Goal: Use online tool/utility: Use online tool/utility

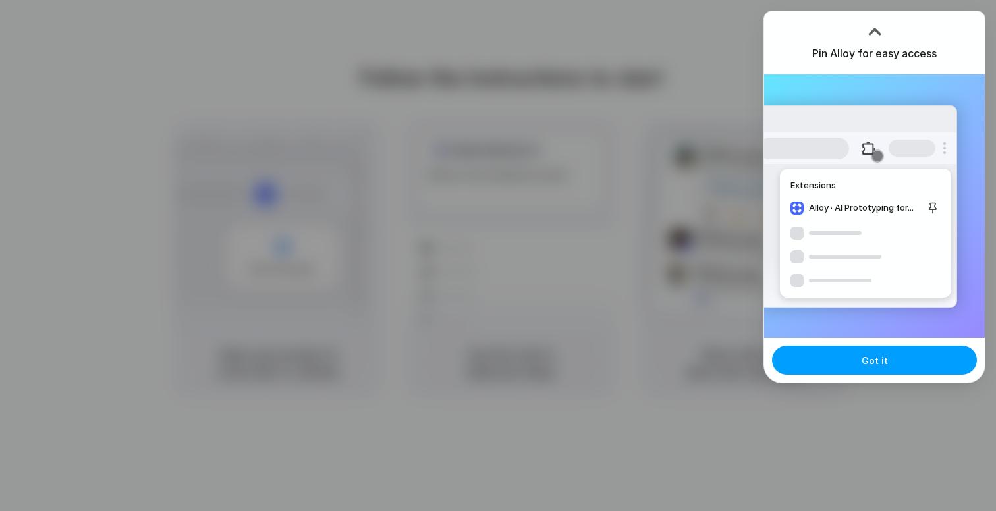
click at [868, 361] on span "Got it" at bounding box center [875, 361] width 26 height 14
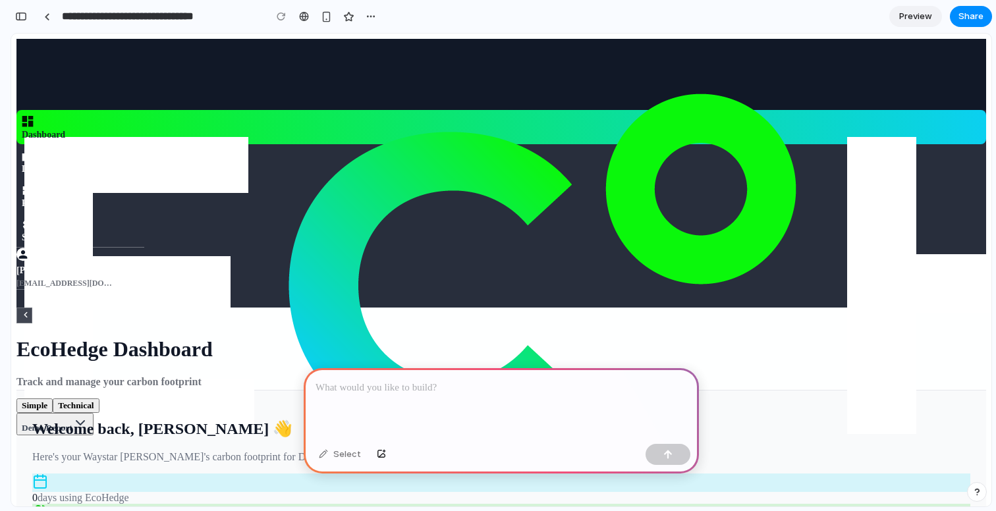
click at [387, 396] on div at bounding box center [501, 403] width 395 height 70
click at [360, 390] on p "**********" at bounding box center [502, 388] width 372 height 16
click at [495, 381] on p "**********" at bounding box center [502, 388] width 372 height 16
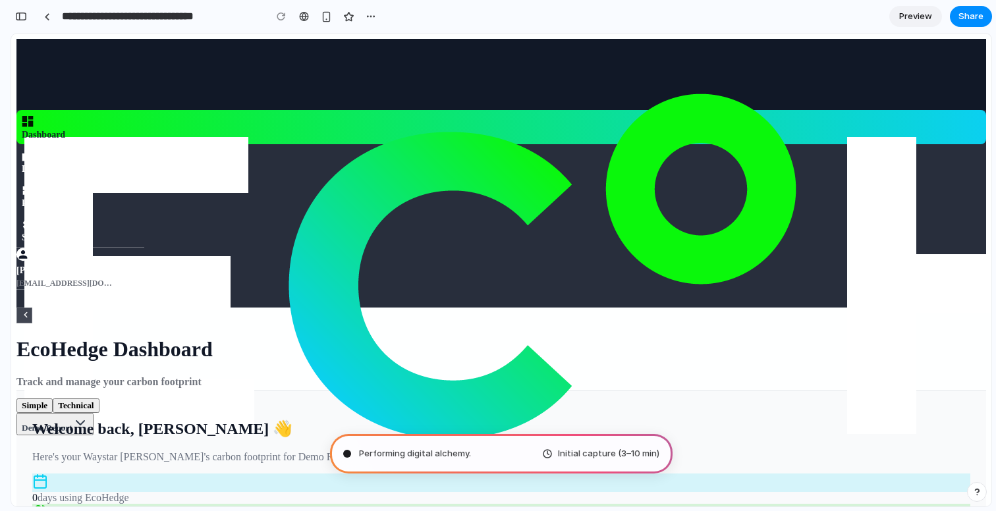
type input "**********"
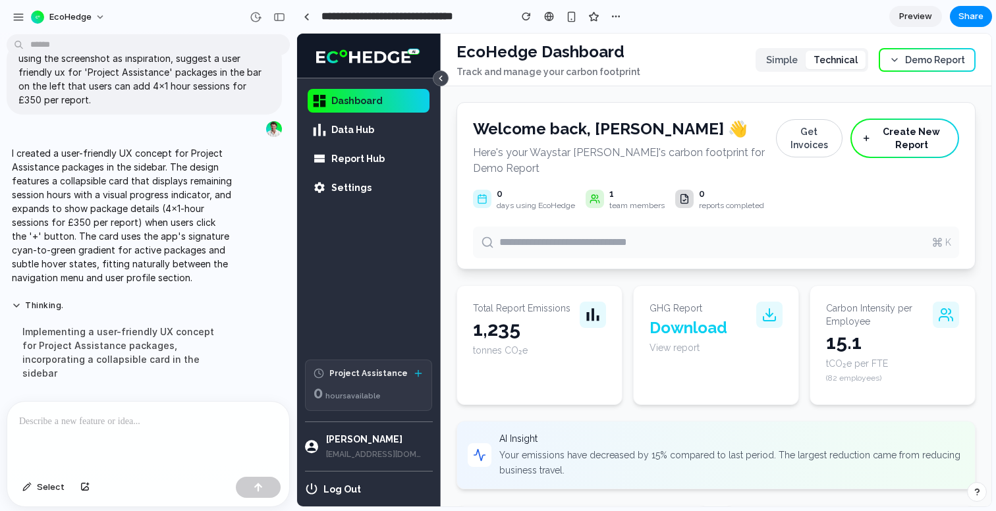
click at [418, 375] on icon at bounding box center [418, 373] width 0 height 6
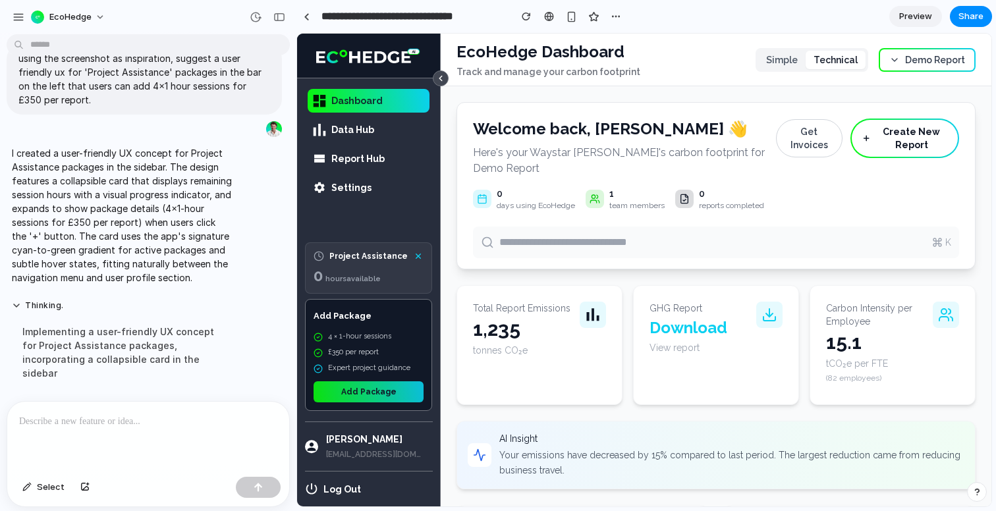
click at [376, 395] on button "Add Package" at bounding box center [369, 391] width 110 height 21
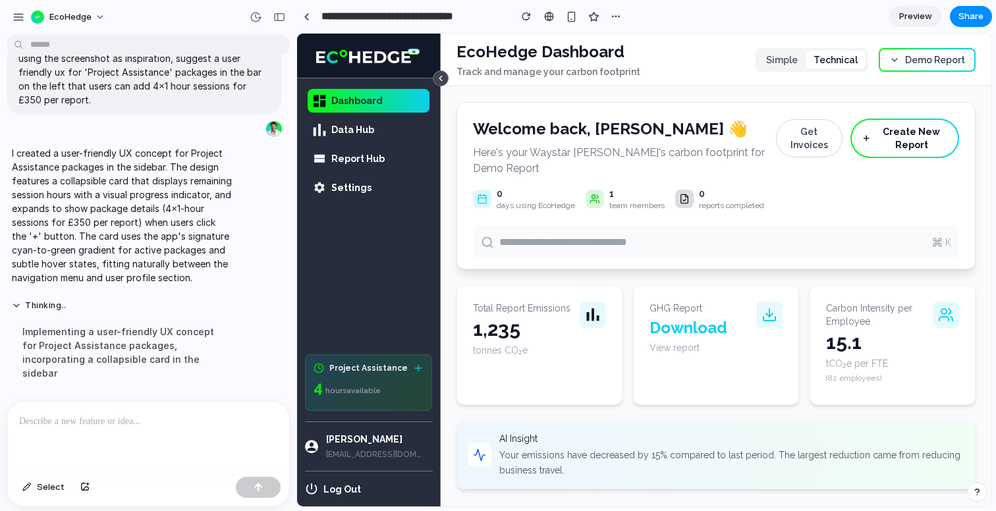
click at [420, 368] on icon at bounding box center [418, 368] width 6 height 0
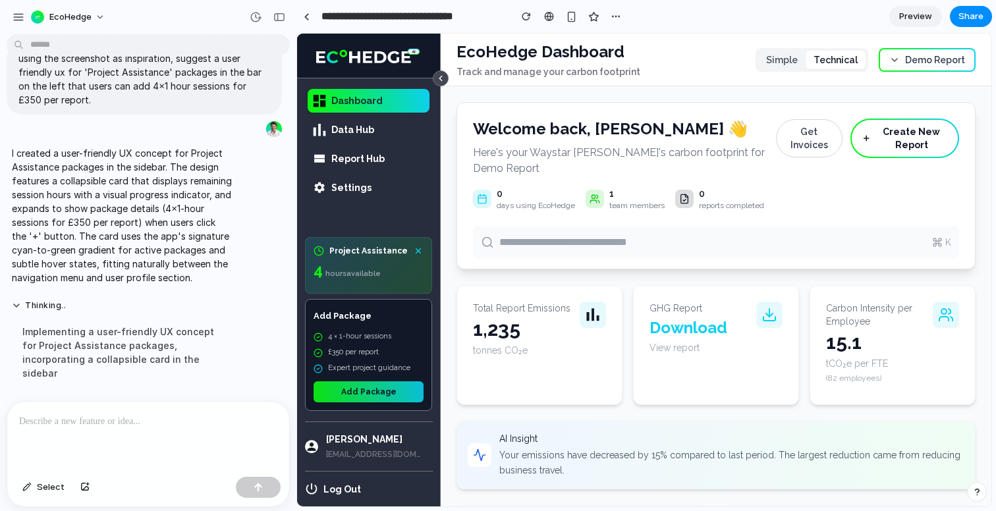
click at [348, 393] on button "Add Package" at bounding box center [369, 391] width 110 height 21
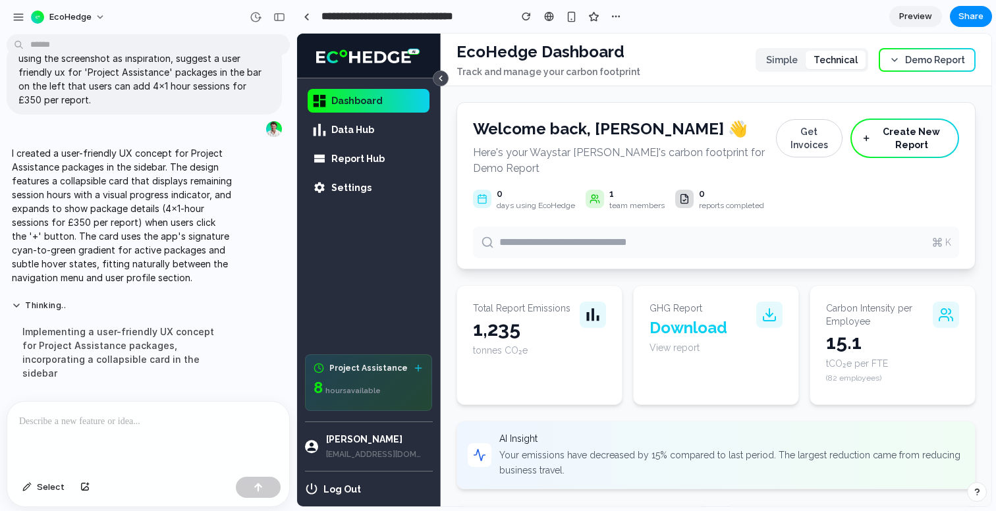
click at [420, 364] on icon at bounding box center [418, 368] width 11 height 11
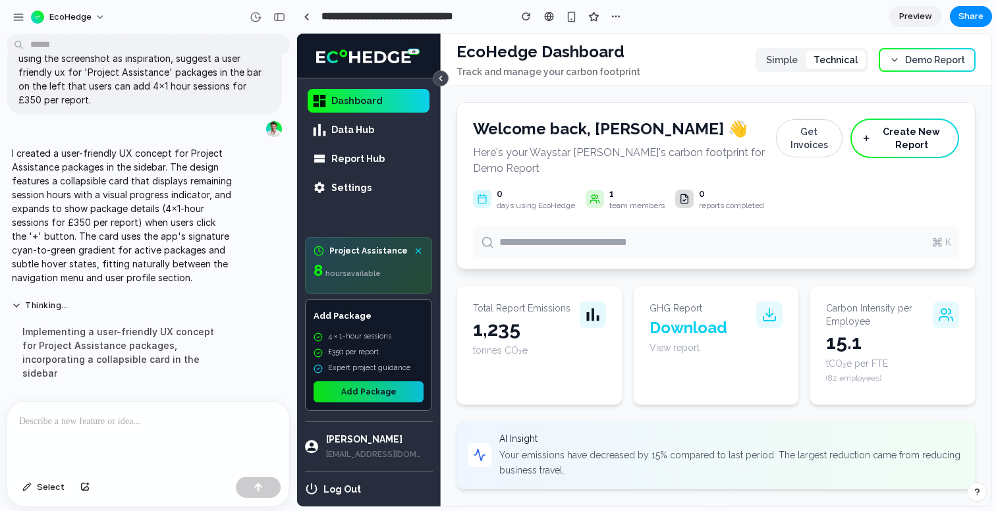
click at [390, 393] on button "Add Package" at bounding box center [369, 391] width 110 height 21
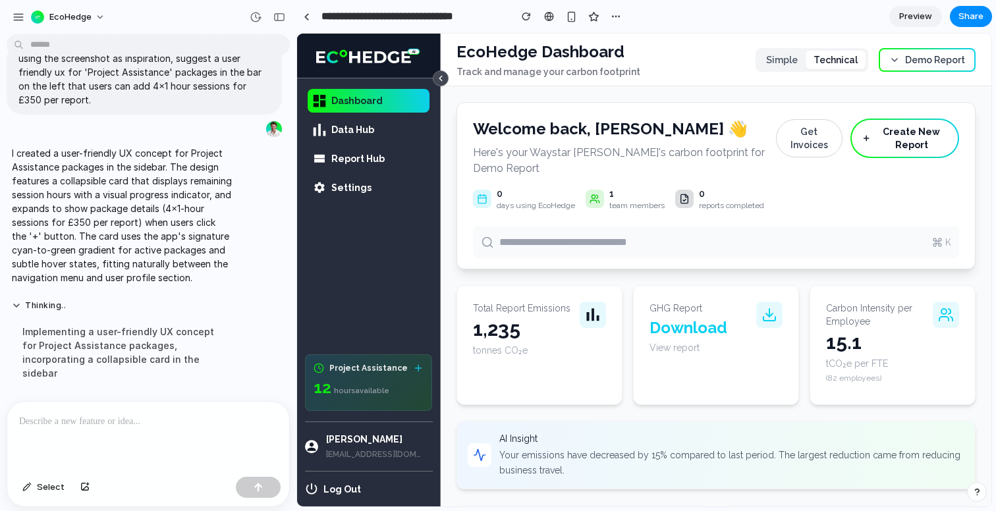
click at [422, 364] on icon at bounding box center [418, 368] width 11 height 11
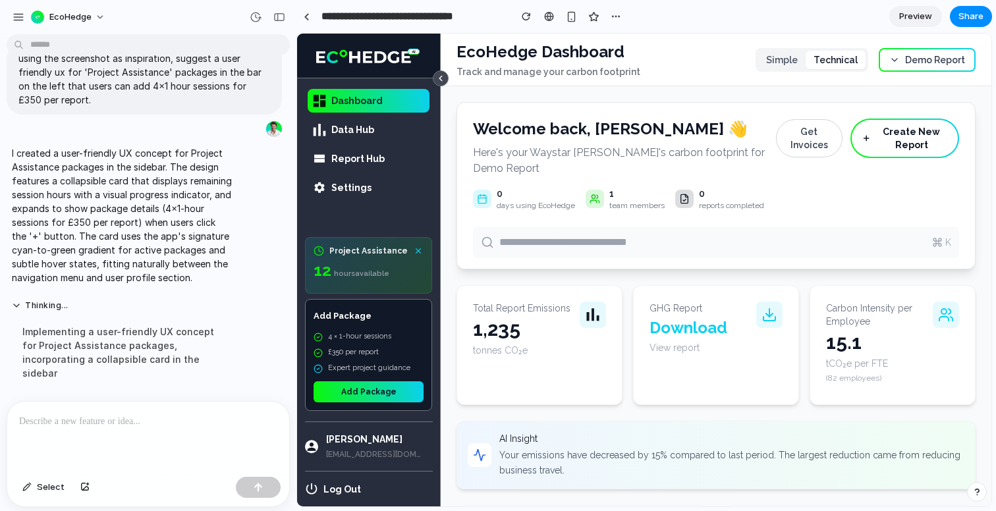
click at [418, 248] on icon at bounding box center [418, 251] width 15 height 15
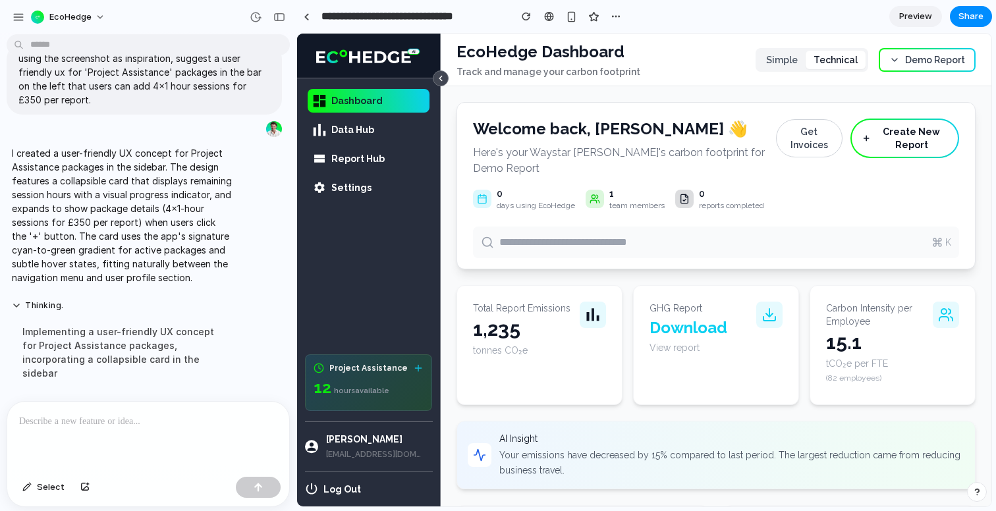
click at [419, 370] on icon at bounding box center [418, 368] width 11 height 11
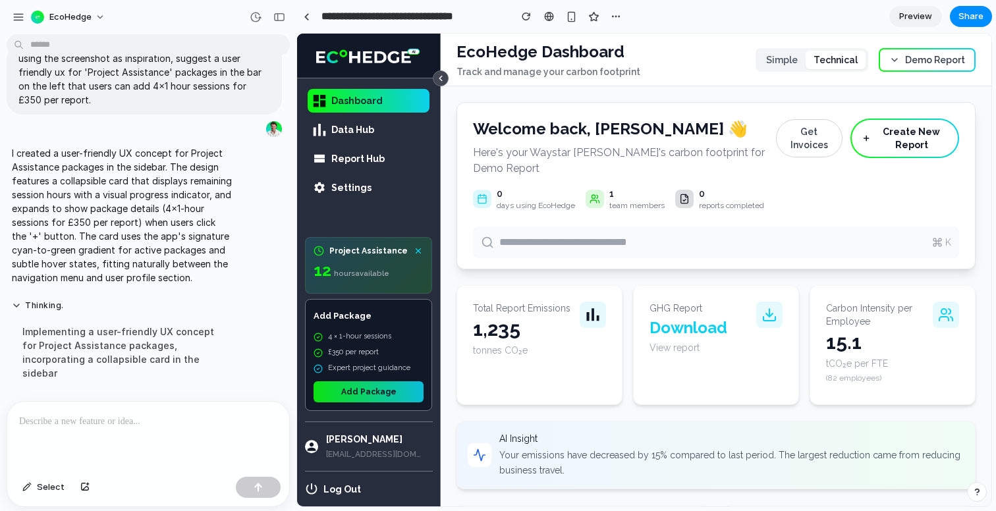
click at [391, 392] on button "Add Package" at bounding box center [369, 391] width 110 height 21
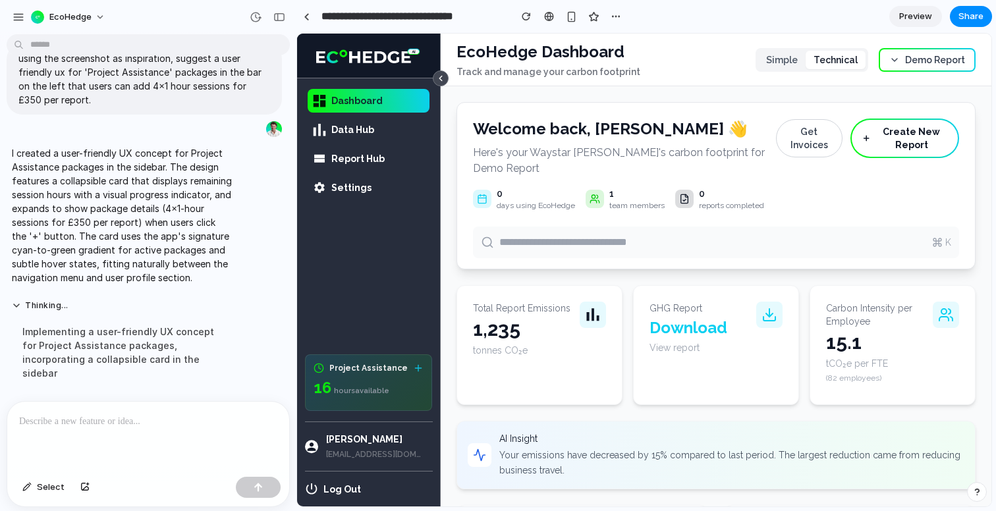
click at [417, 362] on div "Project Assistance 16 hour s available" at bounding box center [368, 382] width 127 height 57
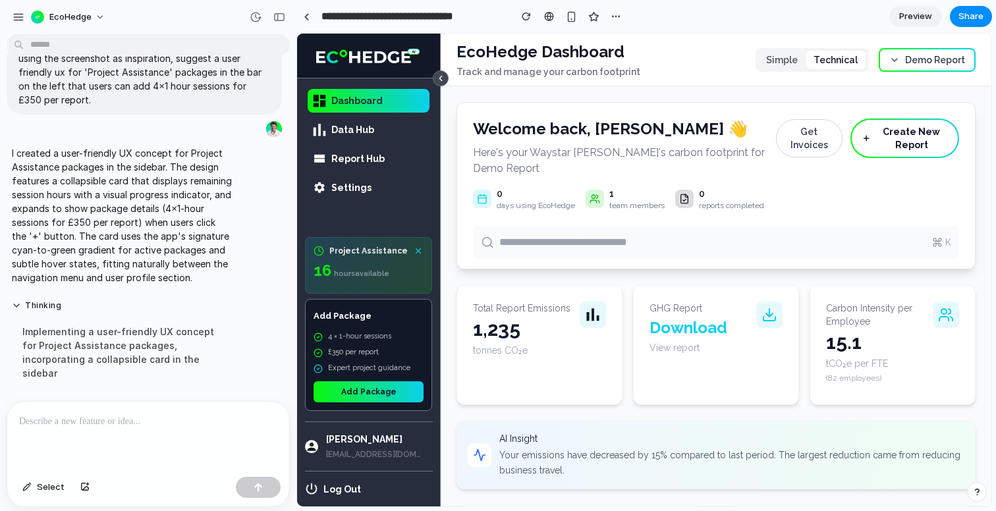
click at [415, 249] on icon at bounding box center [418, 251] width 15 height 15
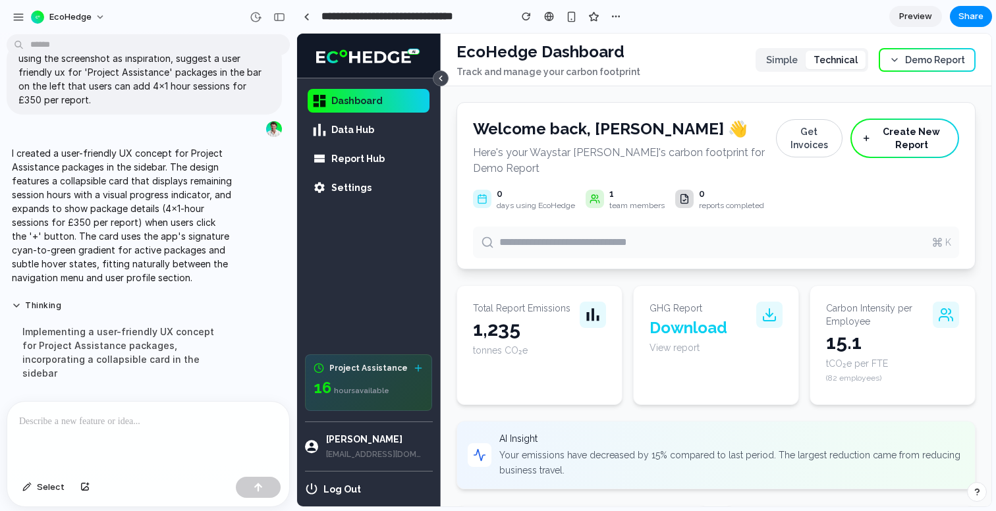
click at [424, 365] on div "Project Assistance 16 hour s available" at bounding box center [368, 382] width 127 height 57
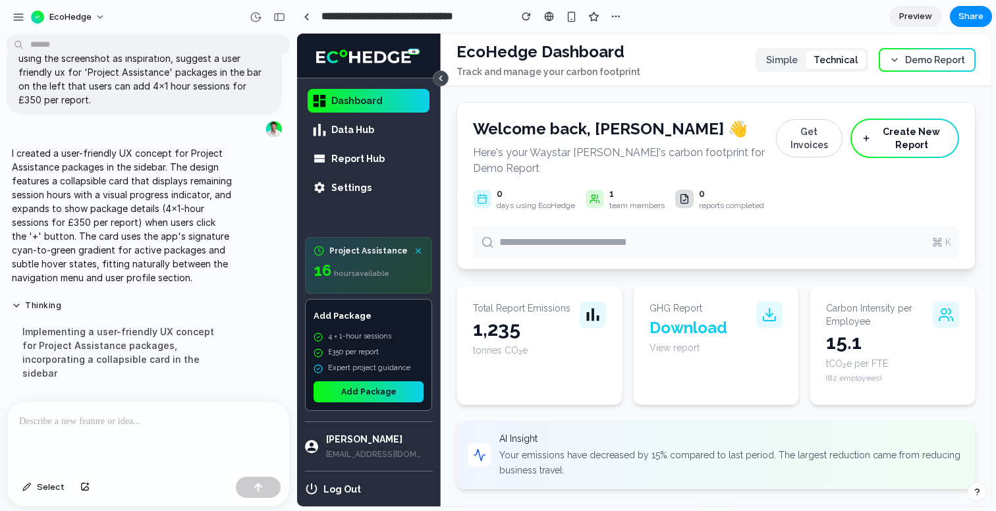
click at [421, 246] on icon at bounding box center [418, 251] width 15 height 15
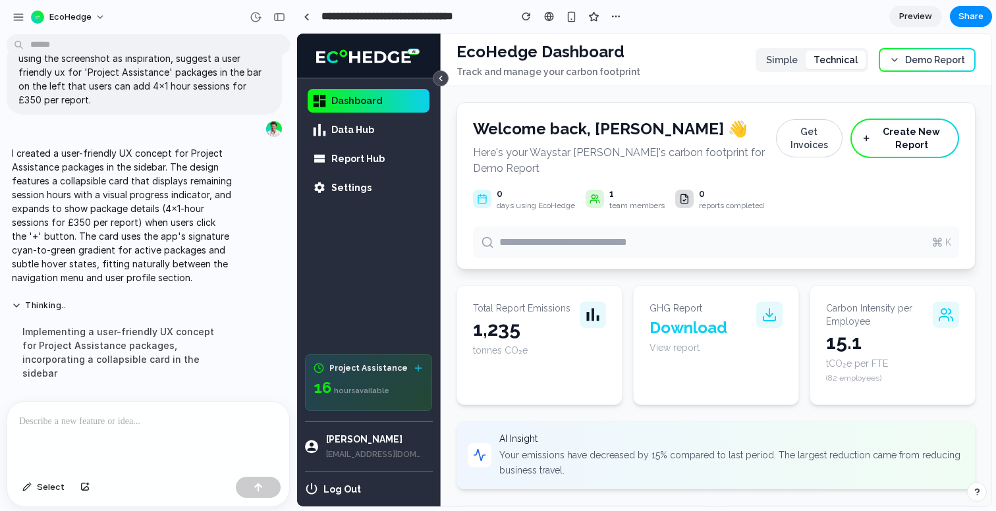
click at [346, 408] on div "Project Assistance 16 hour s available" at bounding box center [368, 382] width 127 height 57
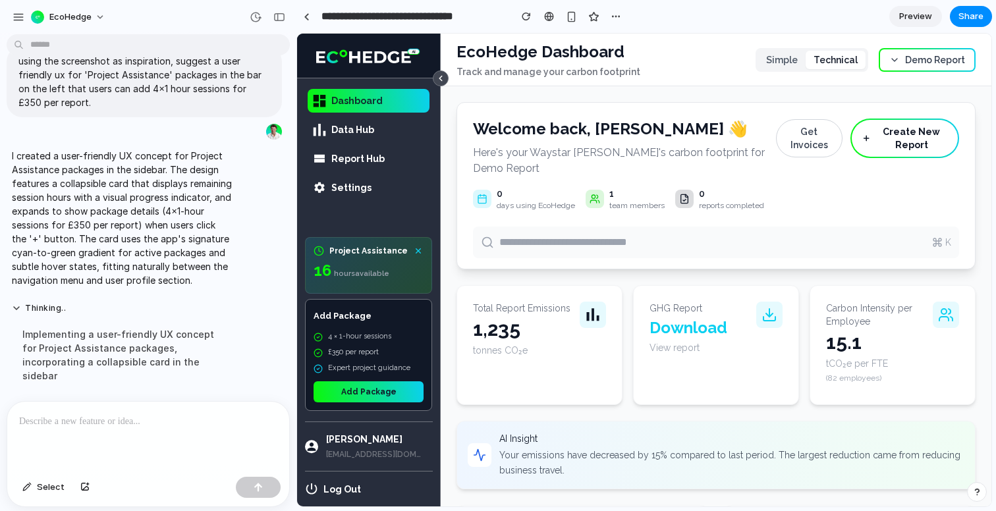
scroll to position [86, 0]
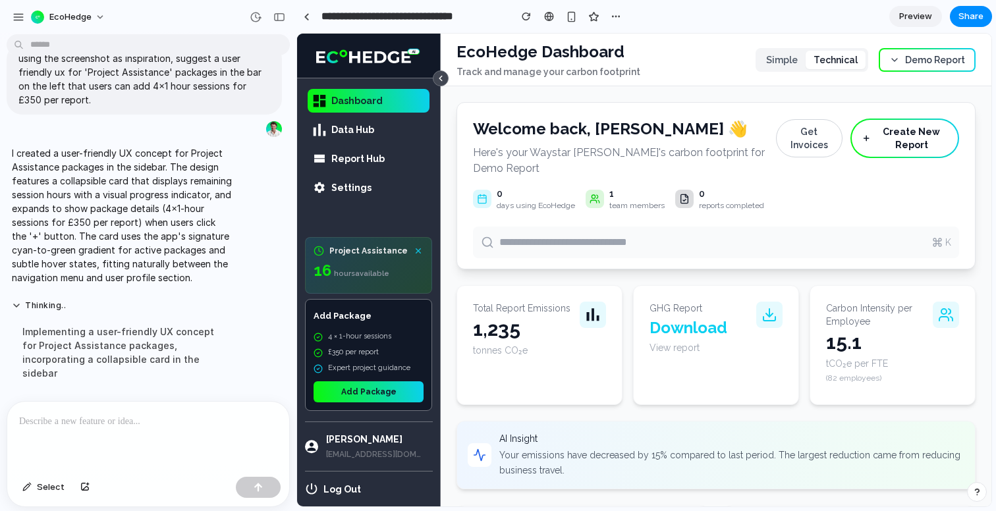
click at [420, 250] on icon at bounding box center [418, 251] width 15 height 15
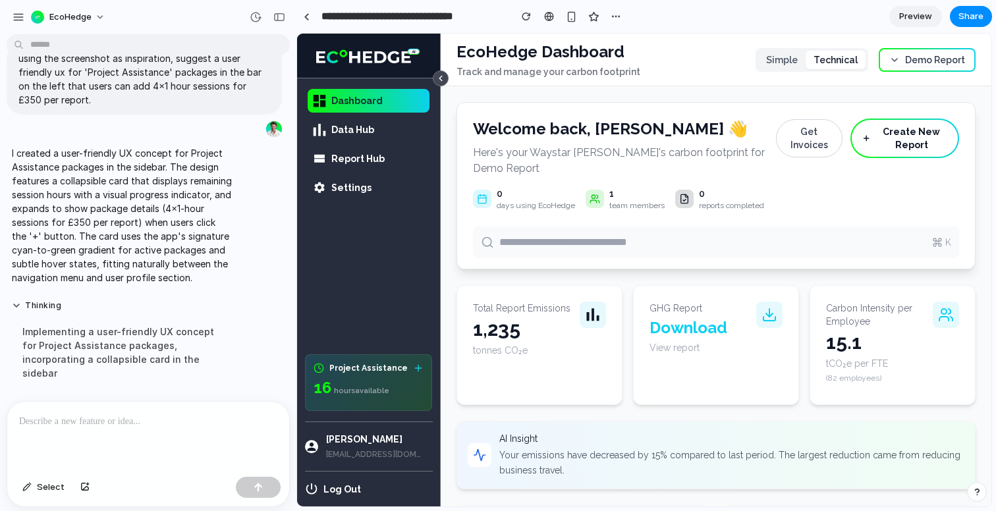
click at [99, 424] on p at bounding box center [148, 422] width 258 height 16
click at [351, 373] on div "Project Assistance 16 hour s available" at bounding box center [368, 382] width 127 height 57
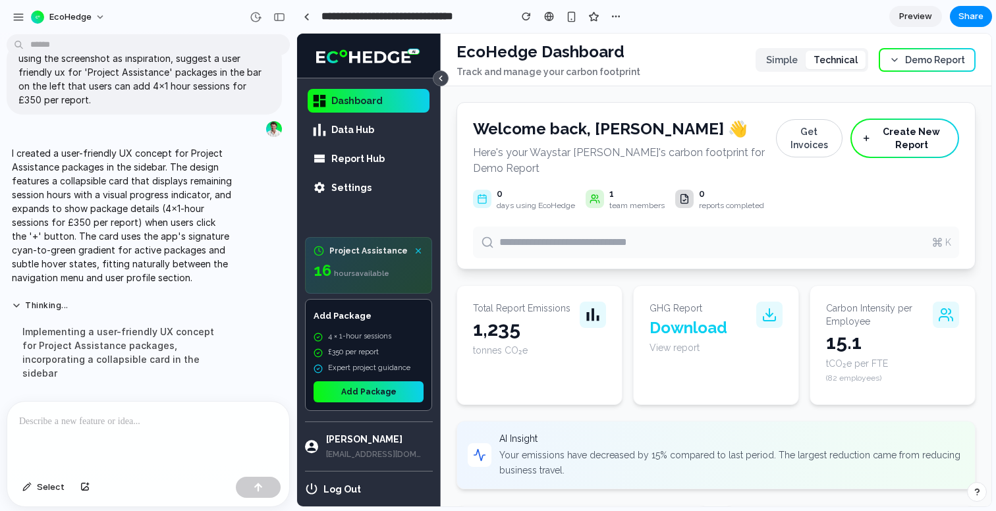
click at [422, 249] on icon at bounding box center [418, 251] width 15 height 15
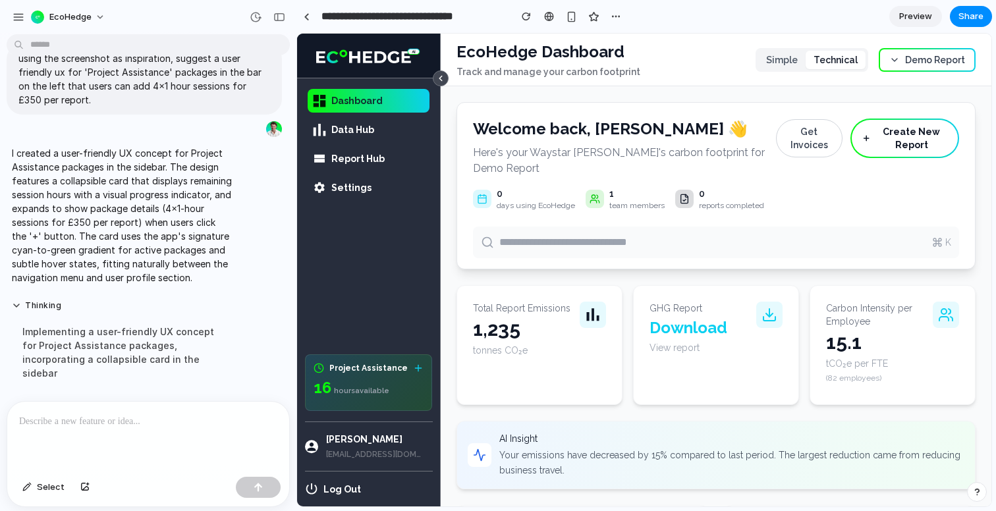
click at [142, 447] on div at bounding box center [148, 437] width 282 height 70
click at [157, 448] on div at bounding box center [148, 437] width 282 height 70
click at [157, 447] on div at bounding box center [148, 437] width 282 height 70
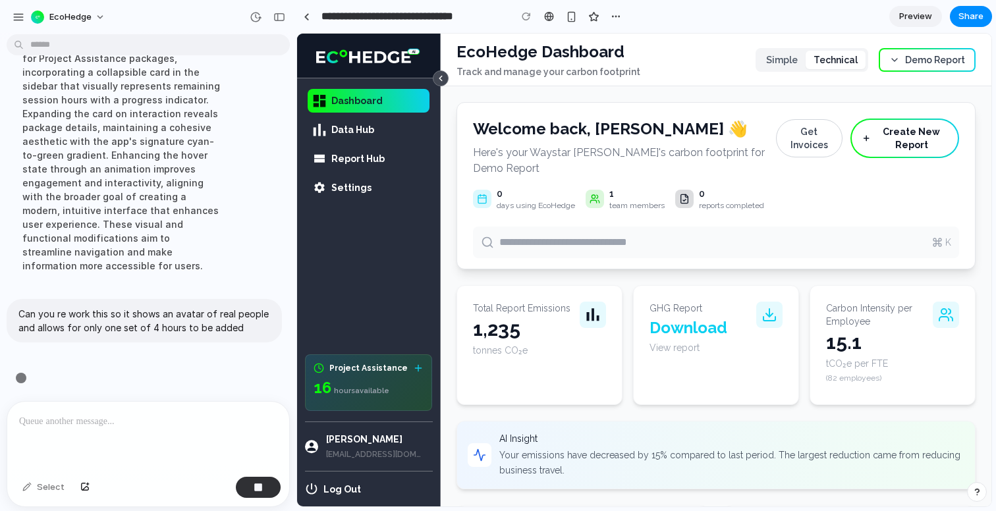
scroll to position [374, 0]
click at [401, 370] on div "Project Assistance" at bounding box center [369, 368] width 110 height 11
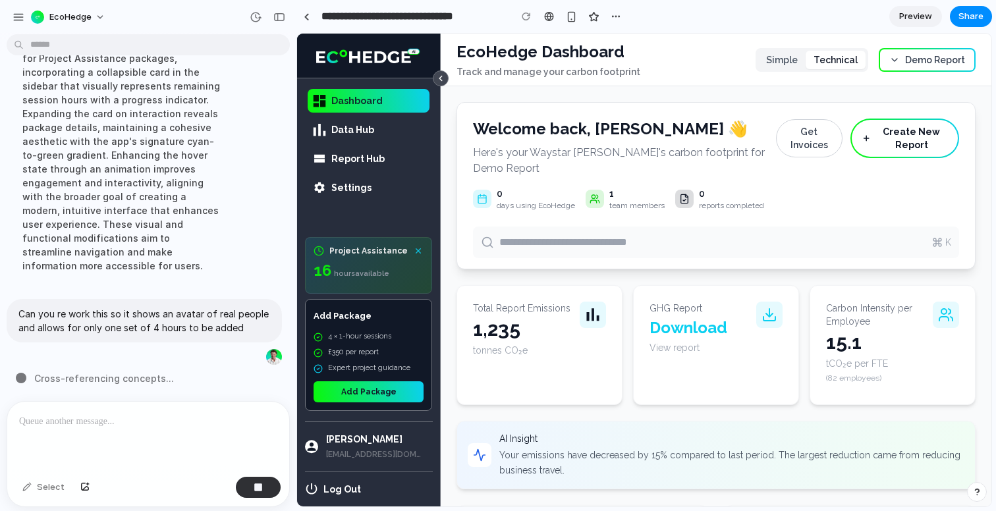
click at [418, 248] on icon at bounding box center [418, 251] width 15 height 15
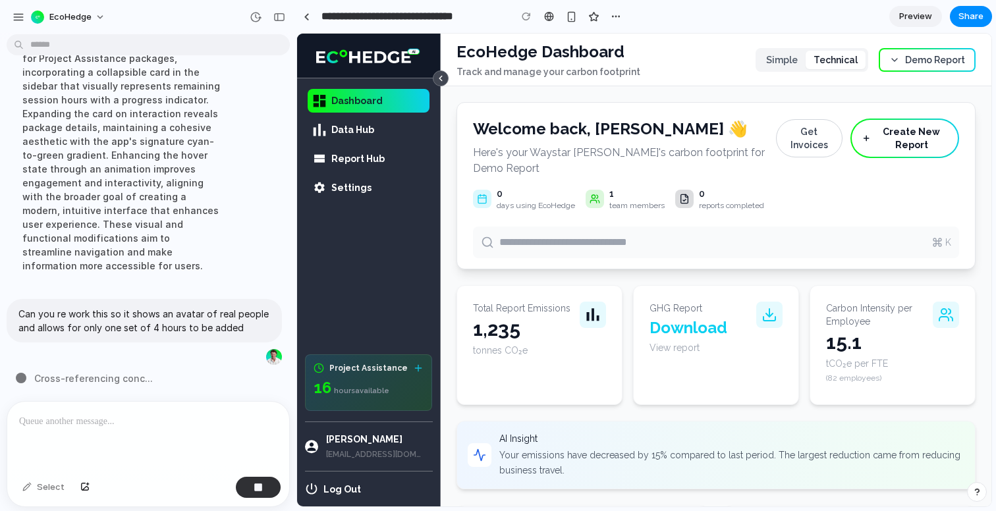
click at [390, 388] on div "16 hour s available" at bounding box center [369, 388] width 110 height 18
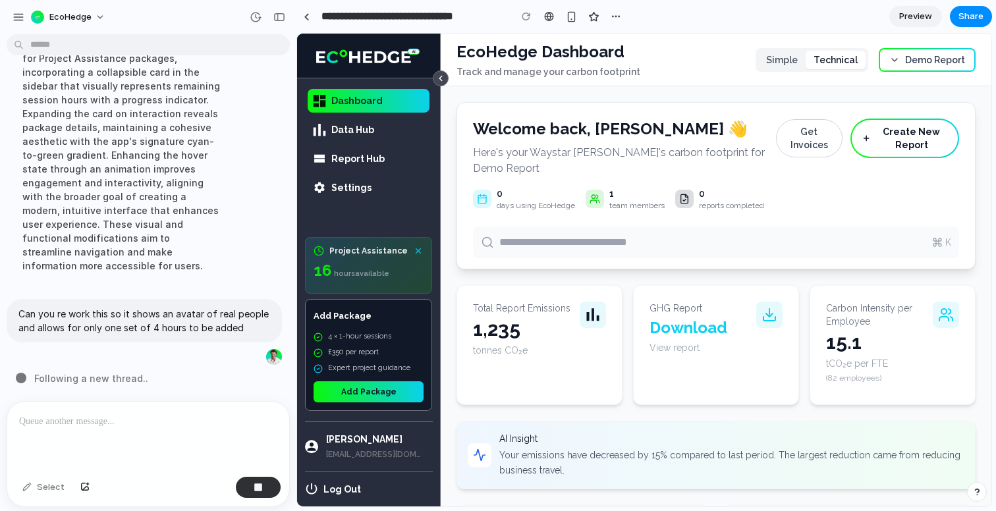
click at [420, 247] on icon at bounding box center [418, 251] width 15 height 15
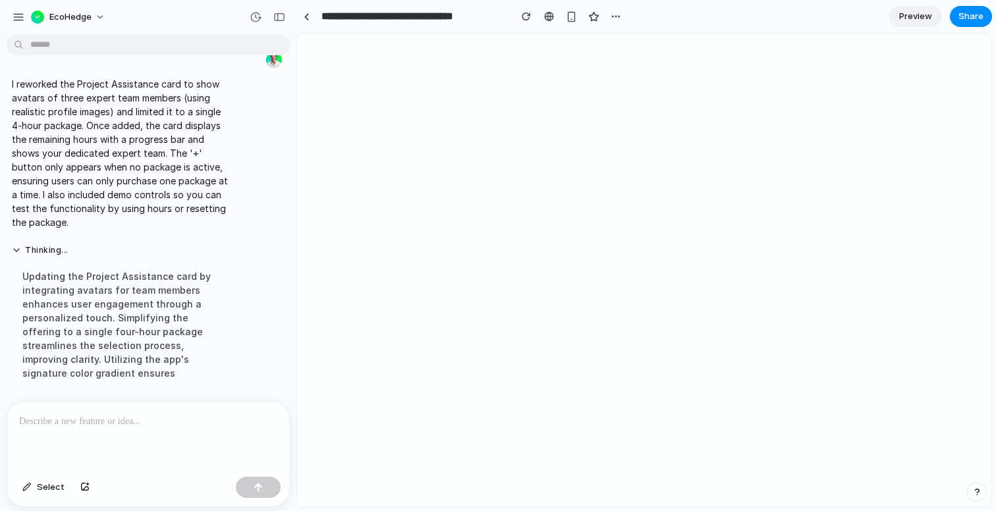
scroll to position [0, 0]
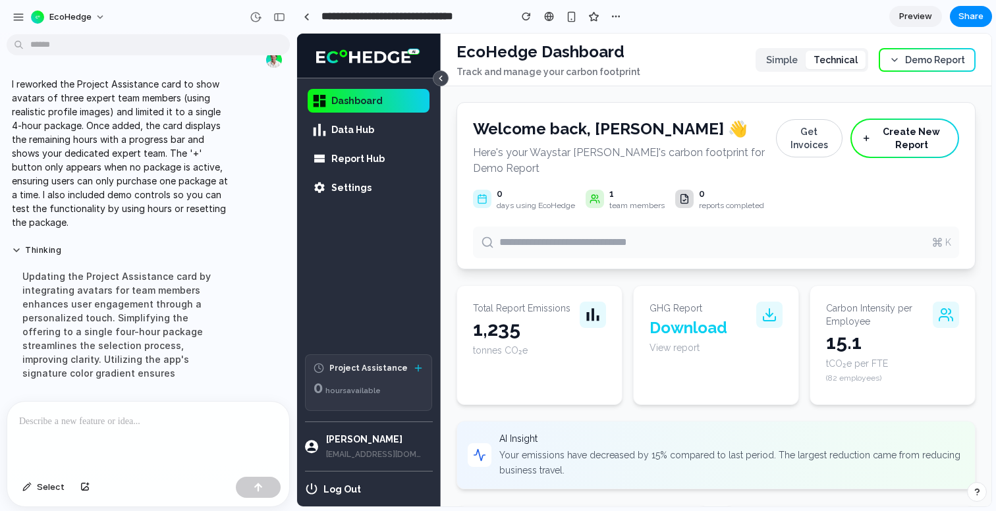
click at [419, 366] on icon at bounding box center [418, 368] width 11 height 11
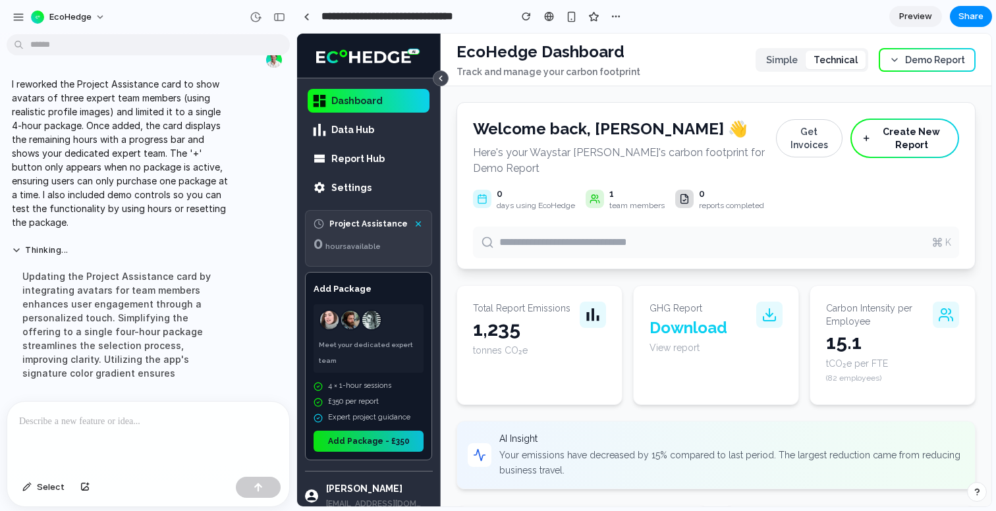
click at [370, 439] on button "Add Package - £350" at bounding box center [369, 441] width 110 height 21
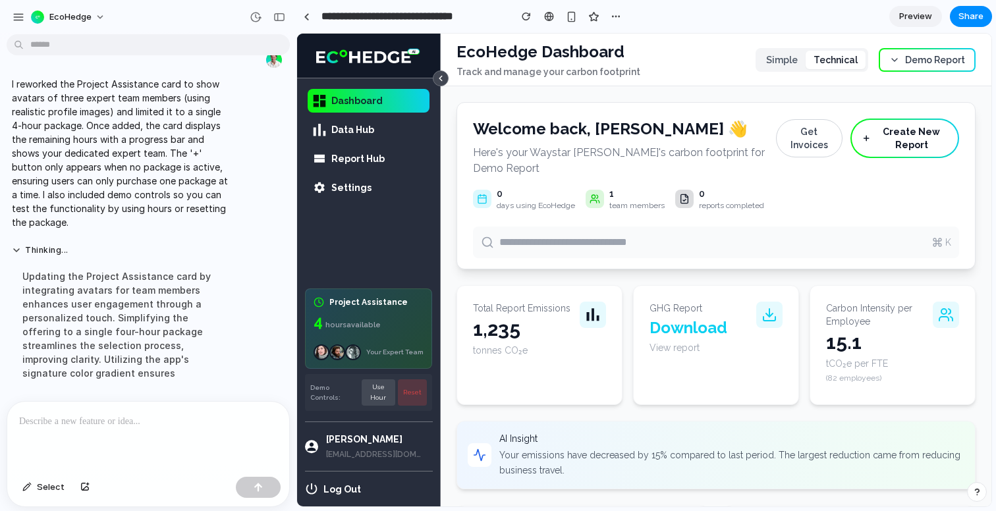
click at [374, 395] on button "Use Hour" at bounding box center [379, 393] width 34 height 26
click at [409, 399] on button "Reset" at bounding box center [412, 393] width 29 height 26
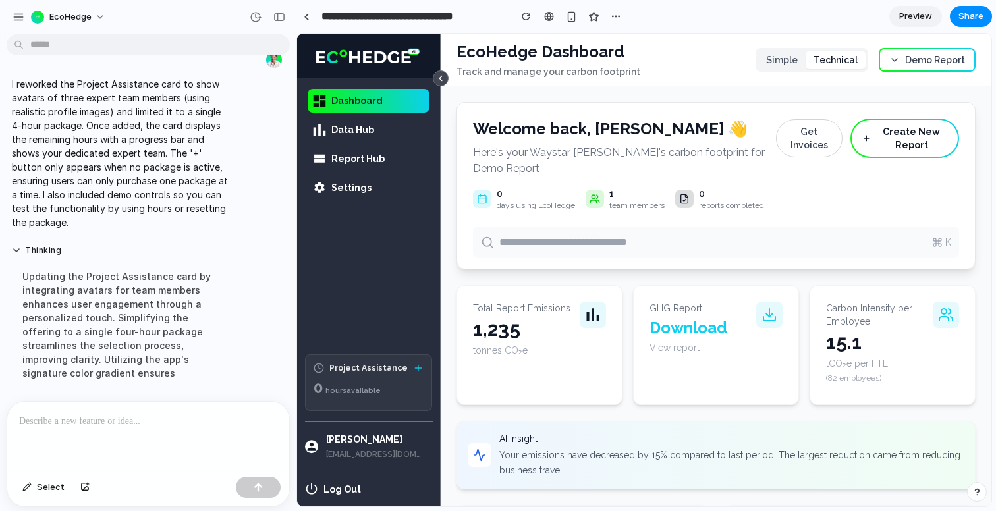
click at [421, 368] on icon at bounding box center [418, 368] width 11 height 11
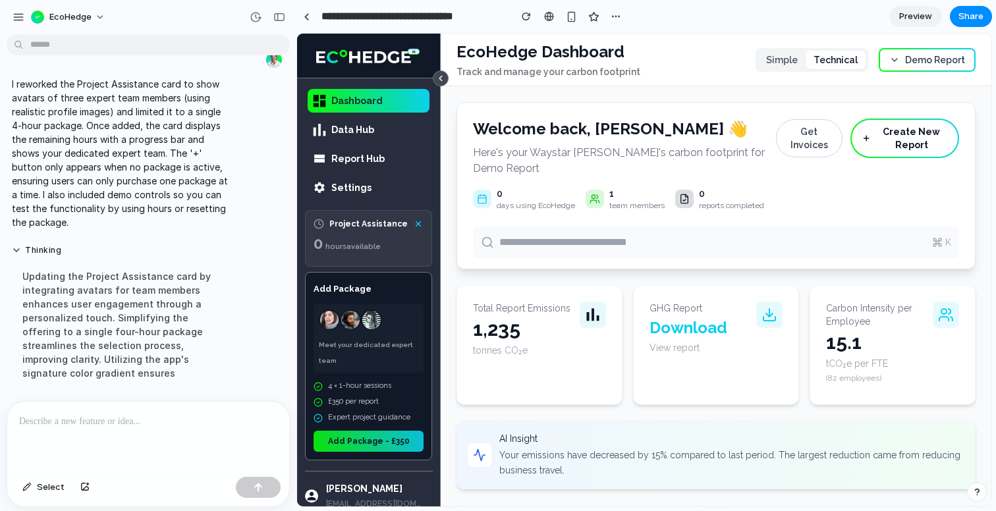
click at [351, 445] on button "Add Package - £350" at bounding box center [369, 441] width 110 height 21
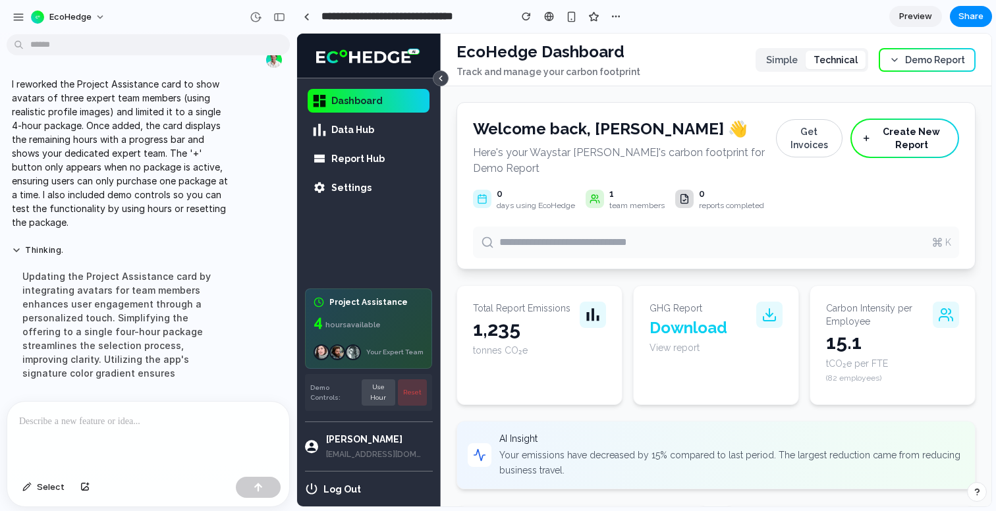
click at [385, 396] on button "Use Hour" at bounding box center [379, 393] width 34 height 26
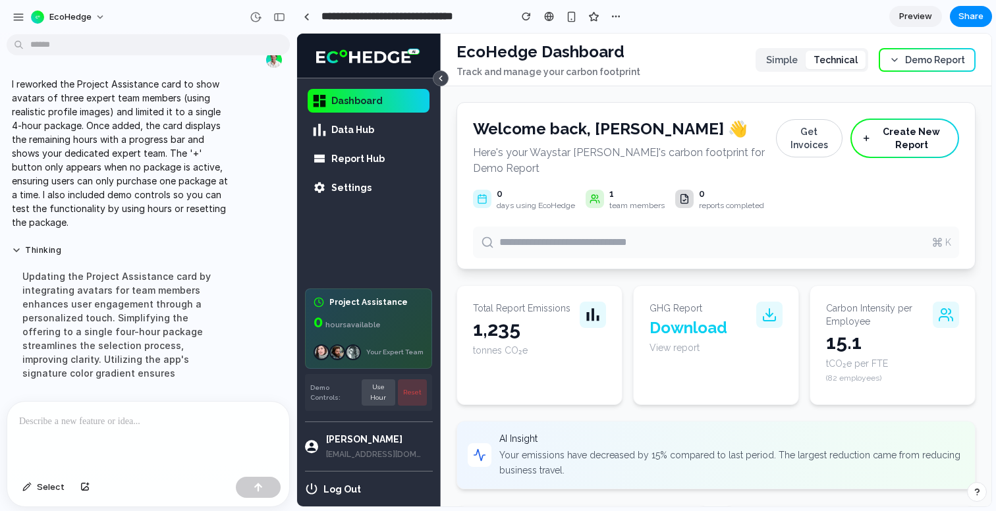
click at [417, 387] on button "Reset" at bounding box center [412, 393] width 29 height 26
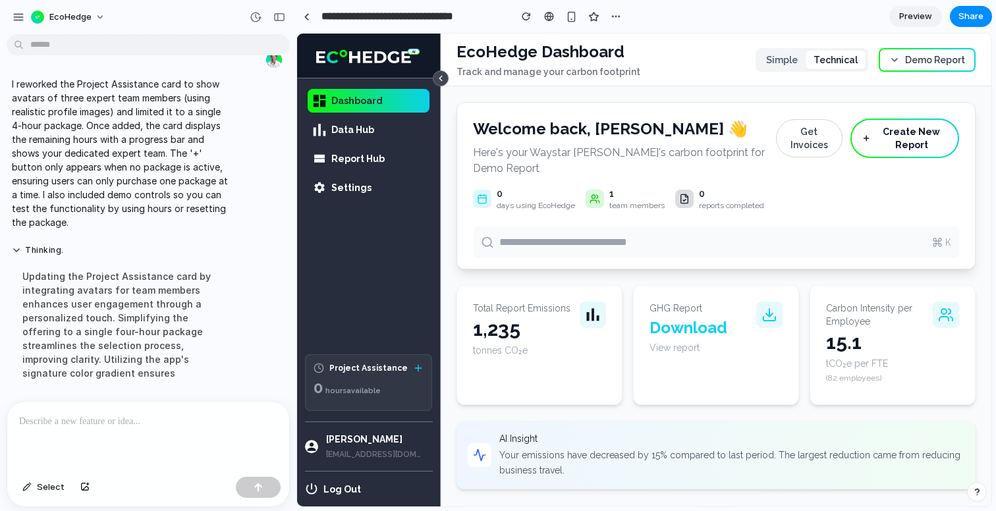
click at [196, 421] on p at bounding box center [148, 422] width 258 height 16
click at [331, 131] on span "Data Hub" at bounding box center [352, 129] width 43 height 13
click at [349, 156] on span "Report Hub" at bounding box center [357, 158] width 53 height 13
click at [380, 127] on span "Data Hub" at bounding box center [377, 129] width 93 height 13
